Goal: Check status: Check status

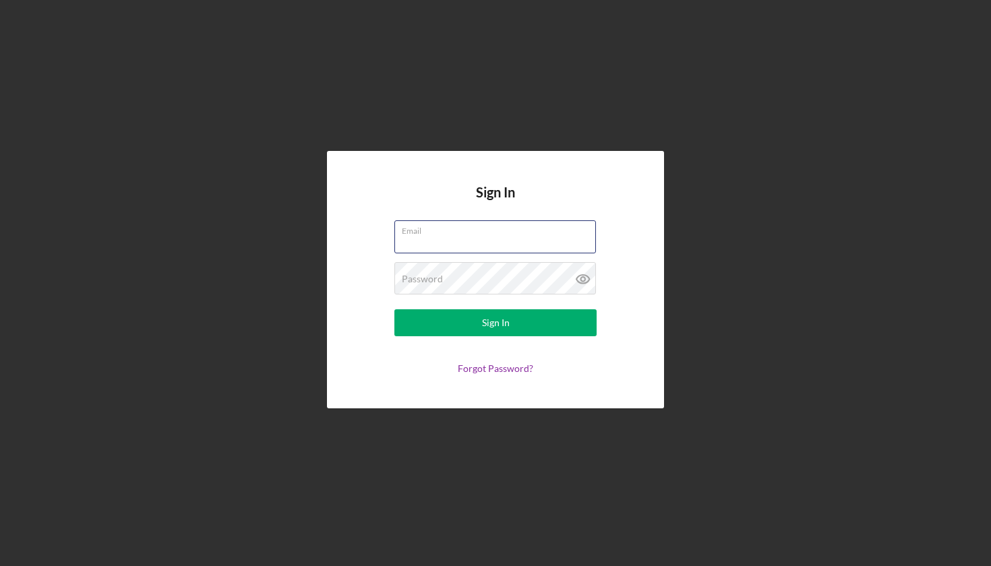
type input "[EMAIL_ADDRESS][DOMAIN_NAME]"
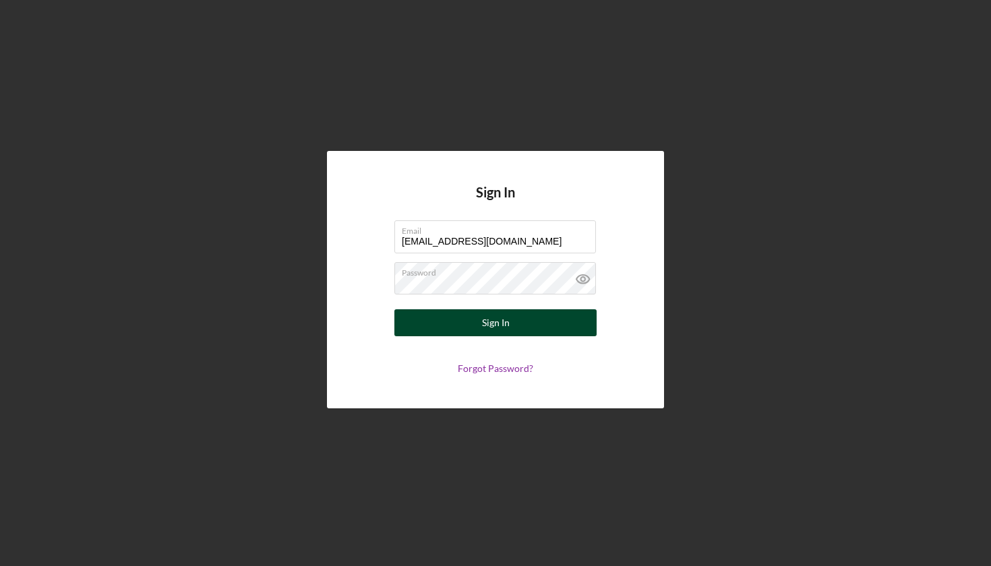
click at [490, 326] on div "Sign In" at bounding box center [496, 323] width 28 height 27
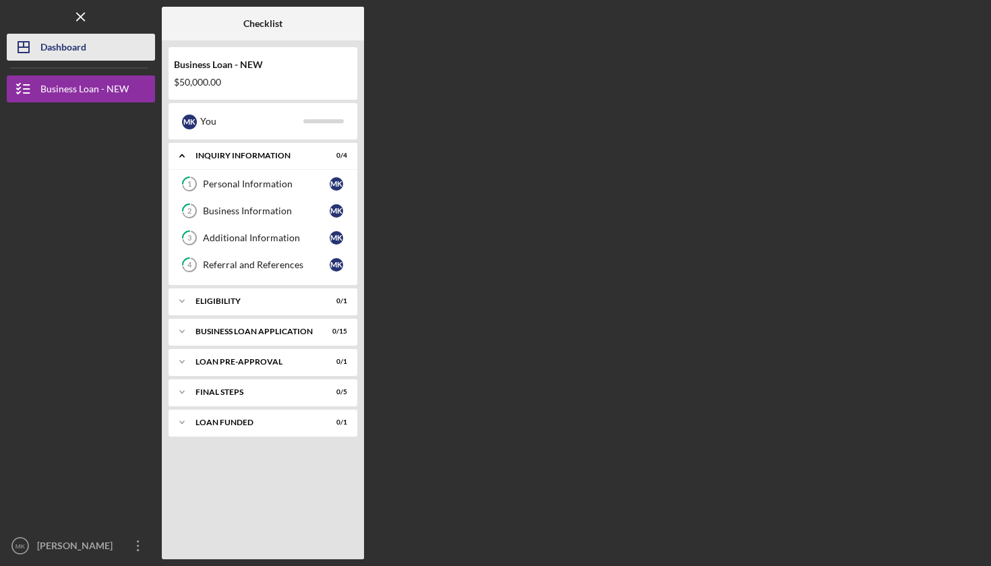
click at [58, 47] on div "Dashboard" at bounding box center [63, 49] width 46 height 30
